Goal: Information Seeking & Learning: Learn about a topic

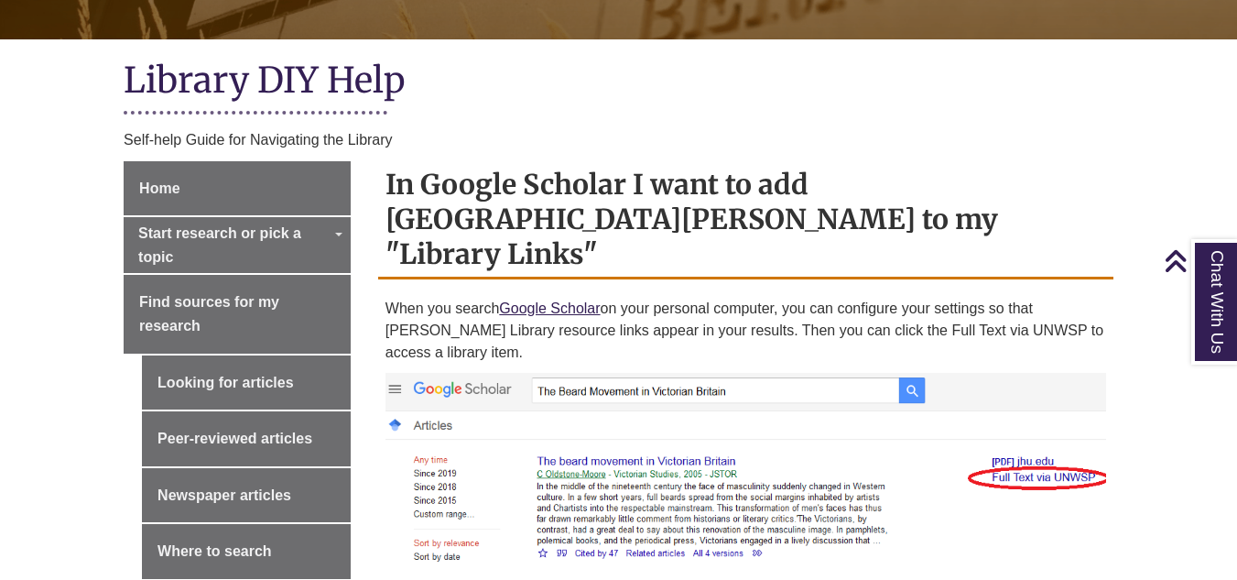
scroll to position [369, 0]
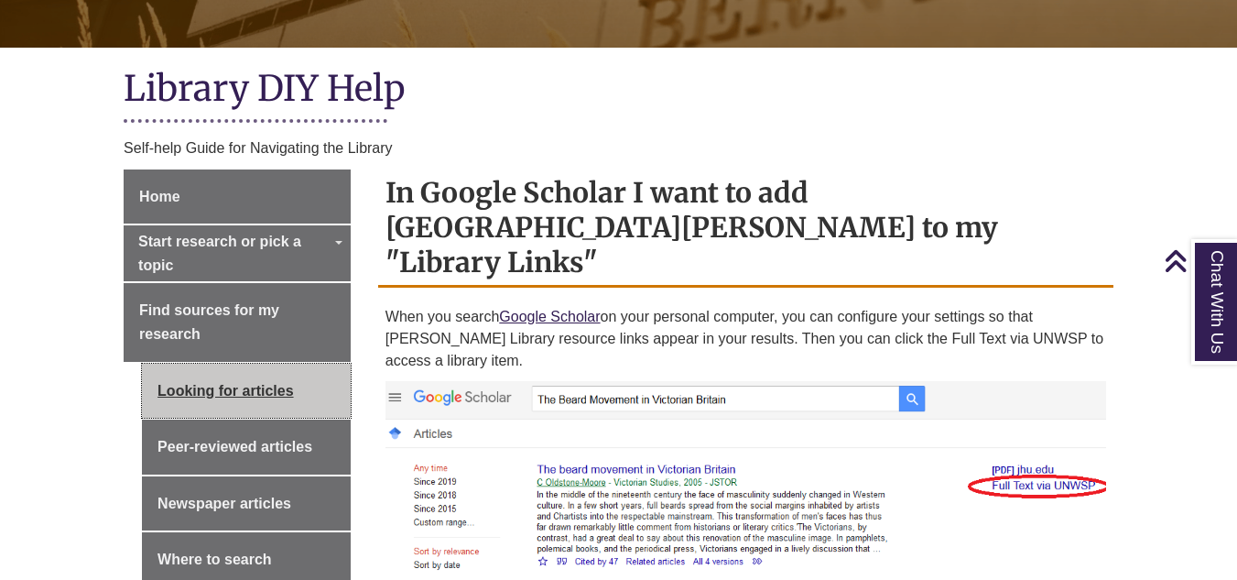
click at [261, 386] on link "Looking for articles" at bounding box center [246, 390] width 209 height 55
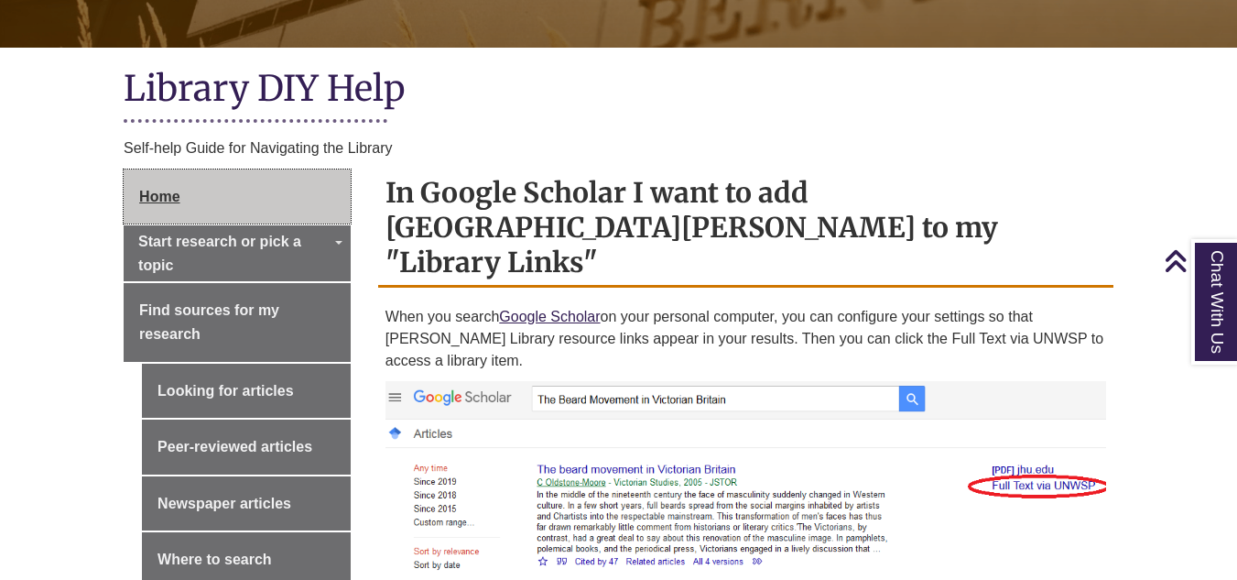
click at [163, 203] on span "Home" at bounding box center [159, 197] width 40 height 16
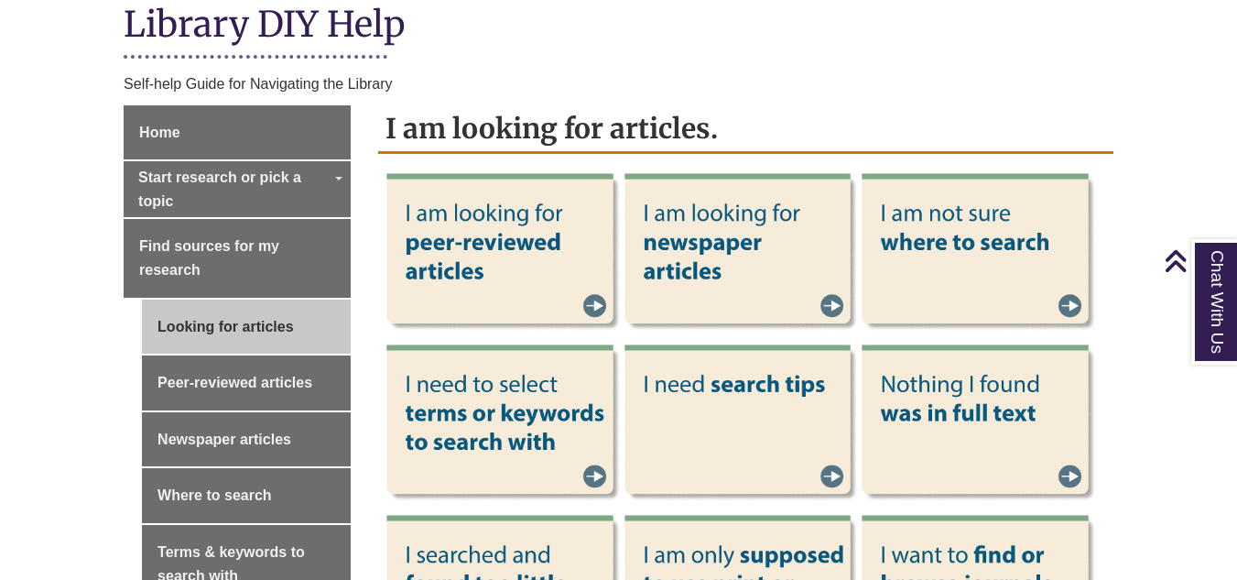
scroll to position [449, 0]
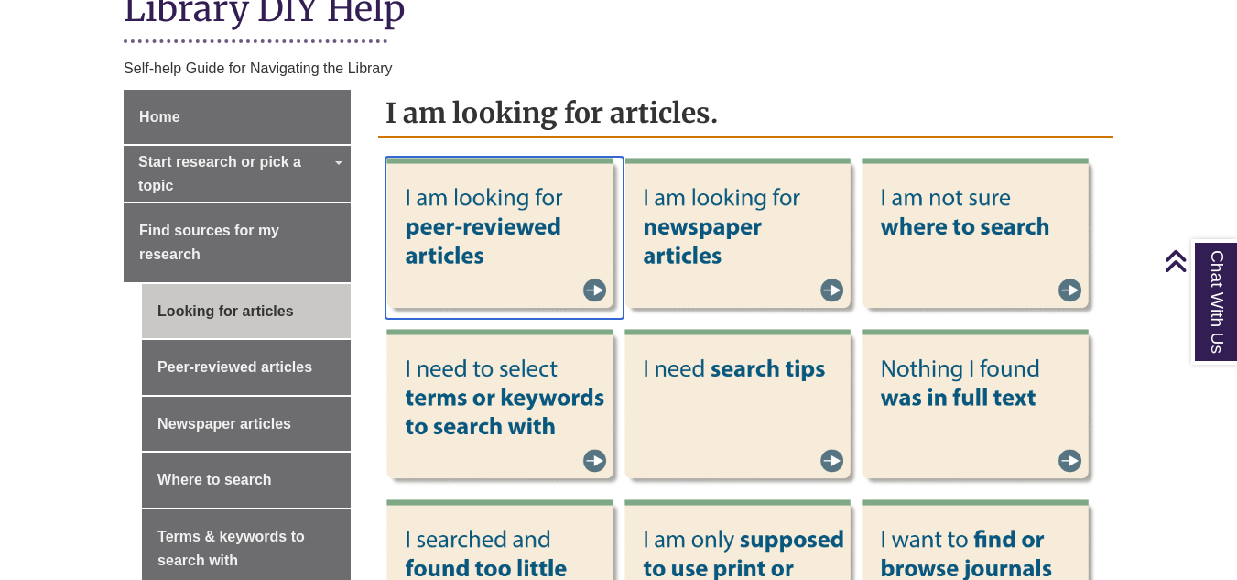
click at [474, 224] on img at bounding box center [504, 238] width 238 height 162
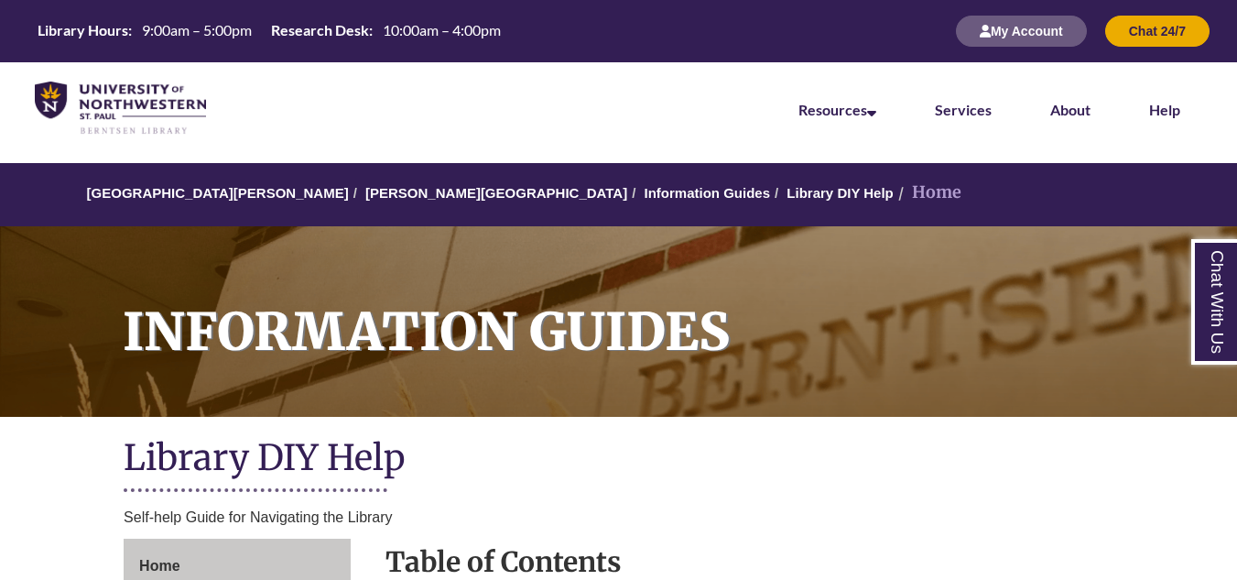
scroll to position [9, 0]
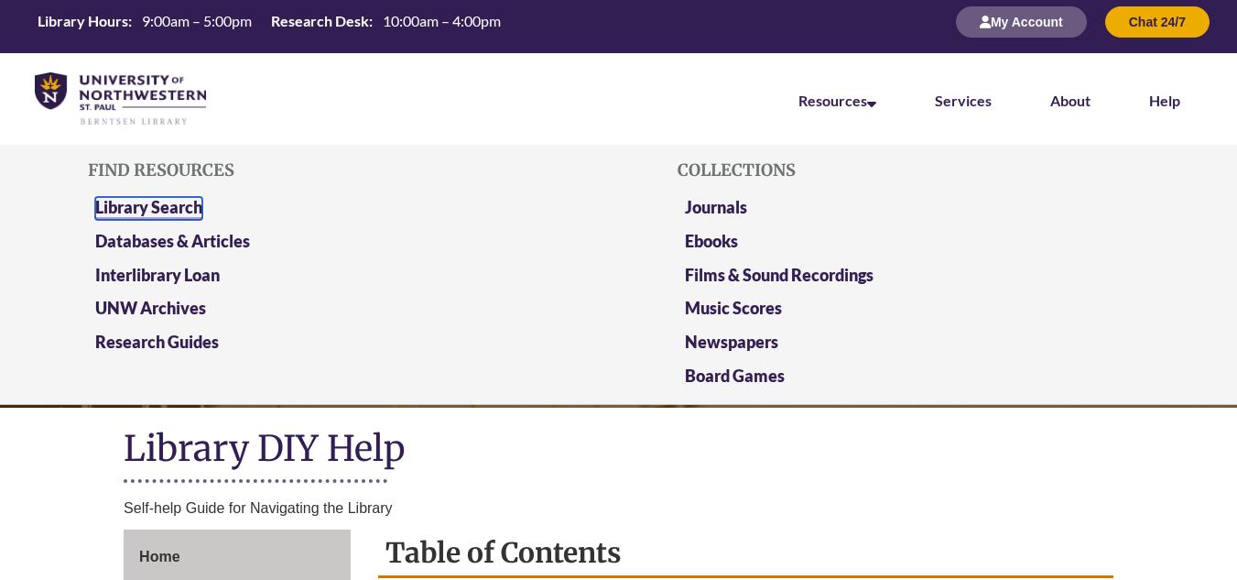
click at [161, 208] on link "Library Search" at bounding box center [148, 208] width 107 height 23
